Goal: Navigation & Orientation: Find specific page/section

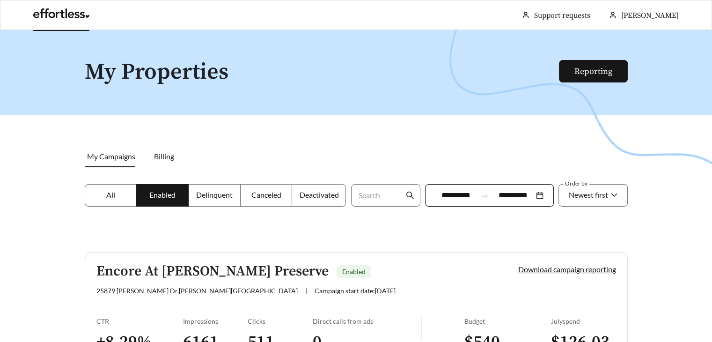
click at [79, 14] on link at bounding box center [61, 15] width 56 height 9
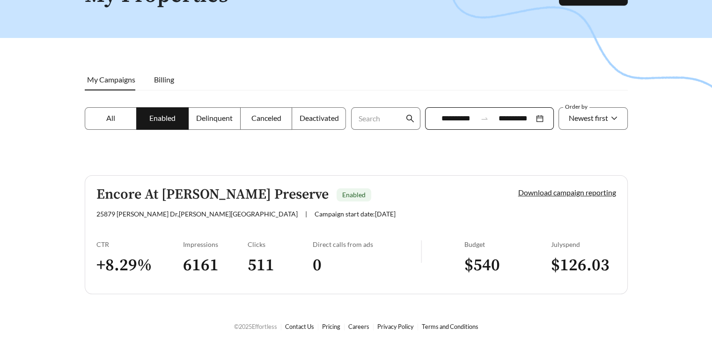
scroll to position [77, 0]
